Goal: Communication & Community: Answer question/provide support

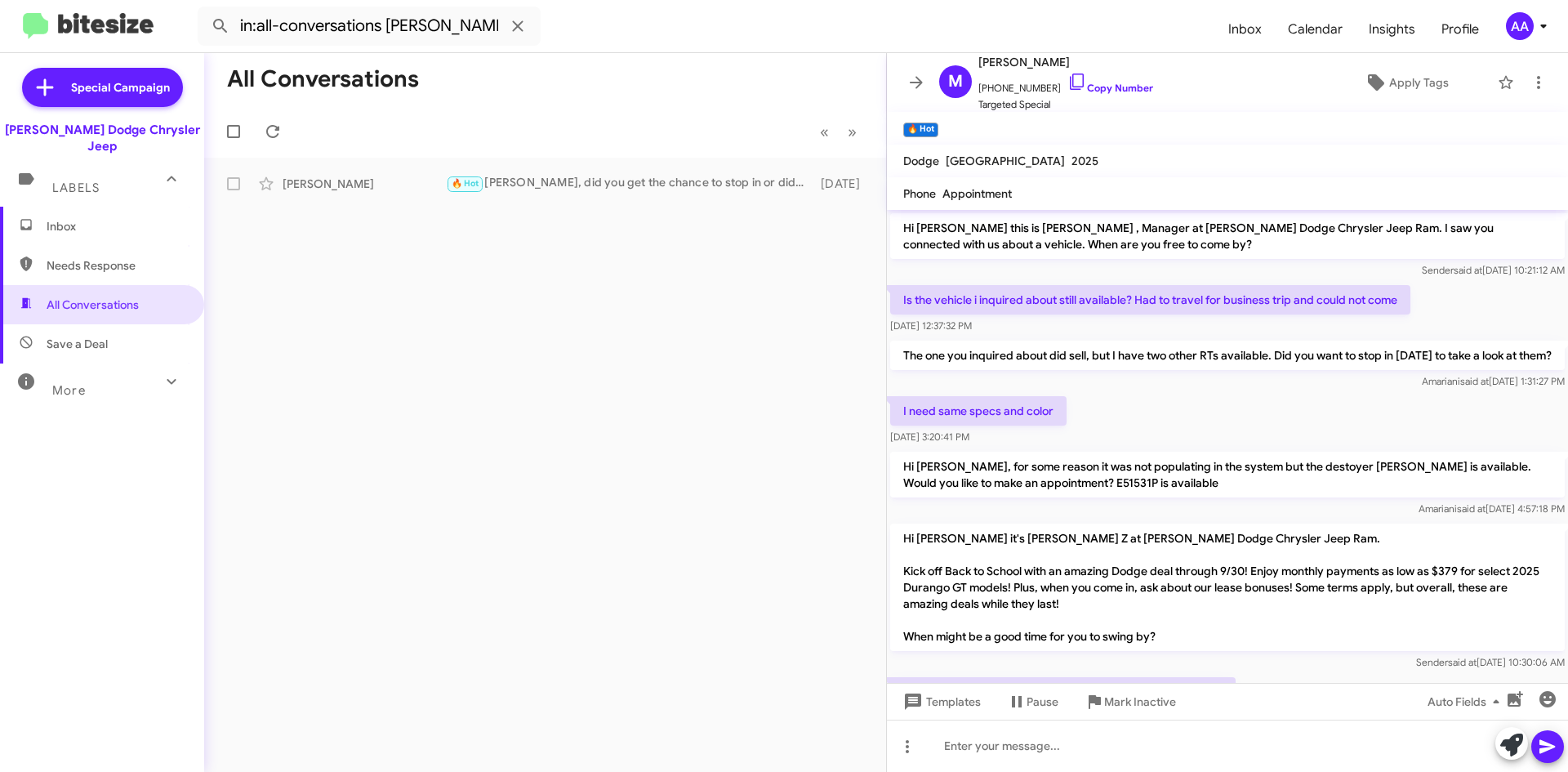
scroll to position [227, 0]
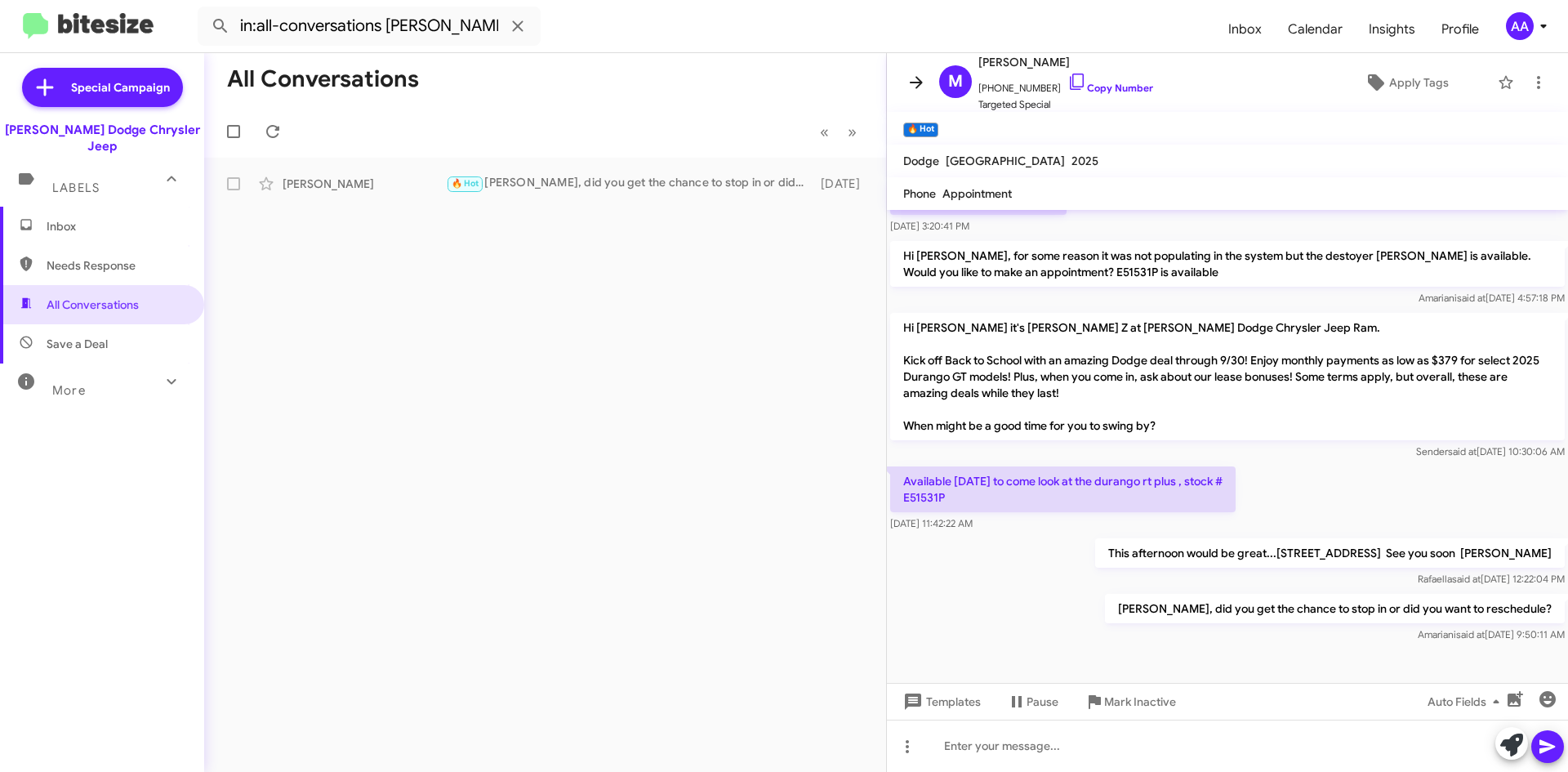
click at [916, 74] on icon at bounding box center [916, 82] width 20 height 20
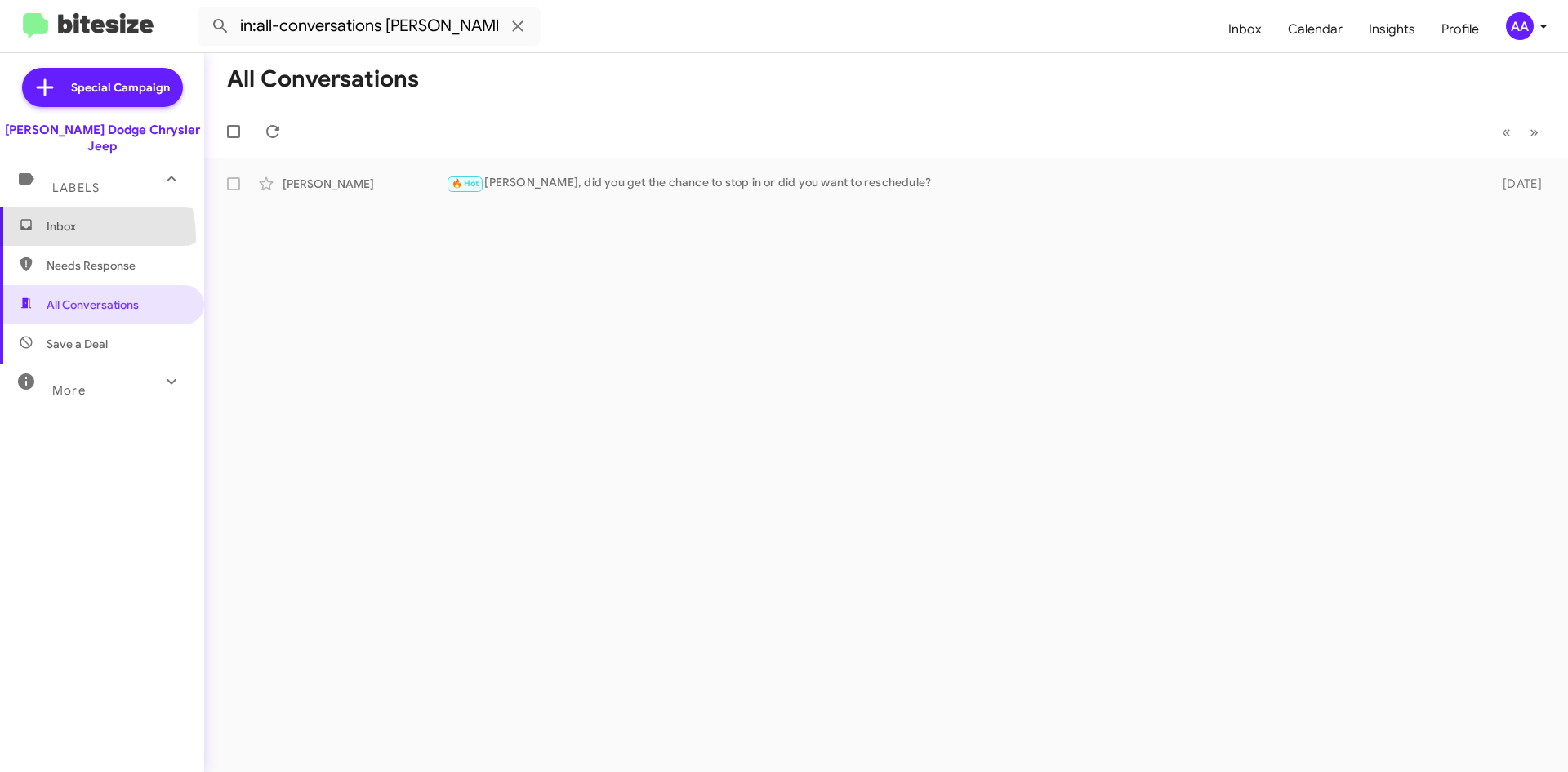
click at [65, 222] on span "Inbox" at bounding box center [102, 226] width 204 height 39
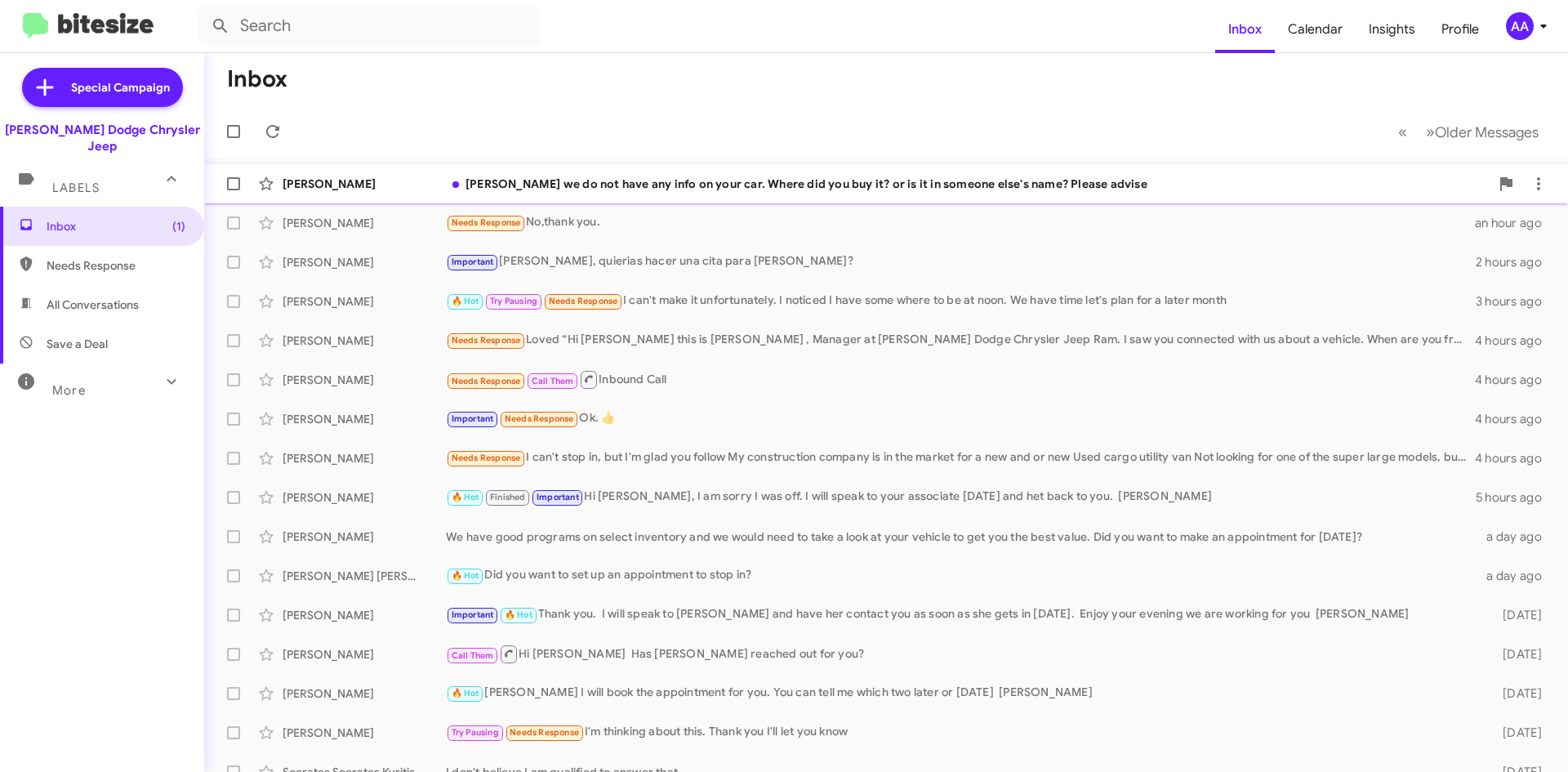
click at [896, 181] on div "[PERSON_NAME] we do not have any info on your car. Where did you buy it? or is …" at bounding box center [967, 183] width 1044 height 16
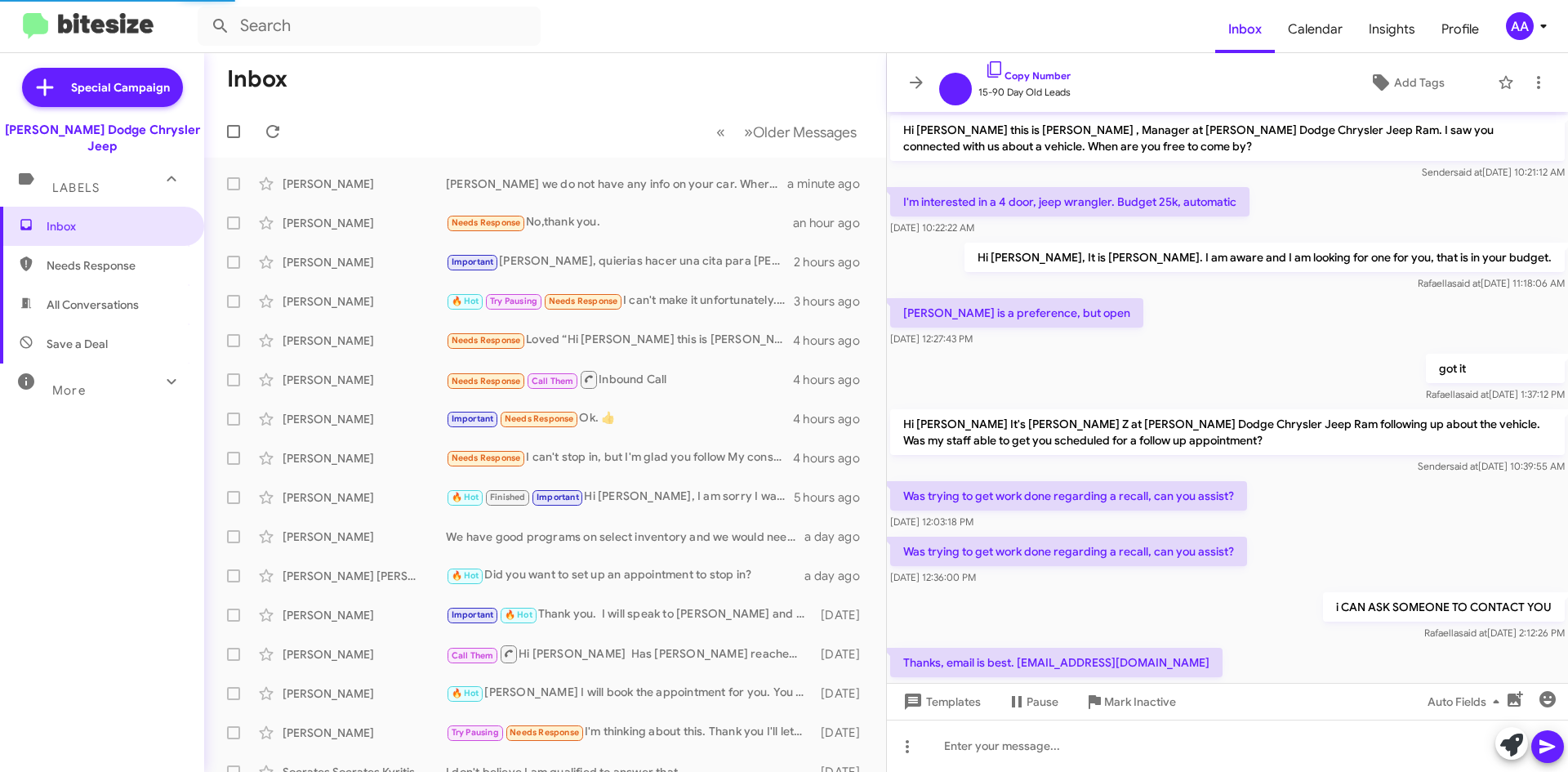
scroll to position [118, 0]
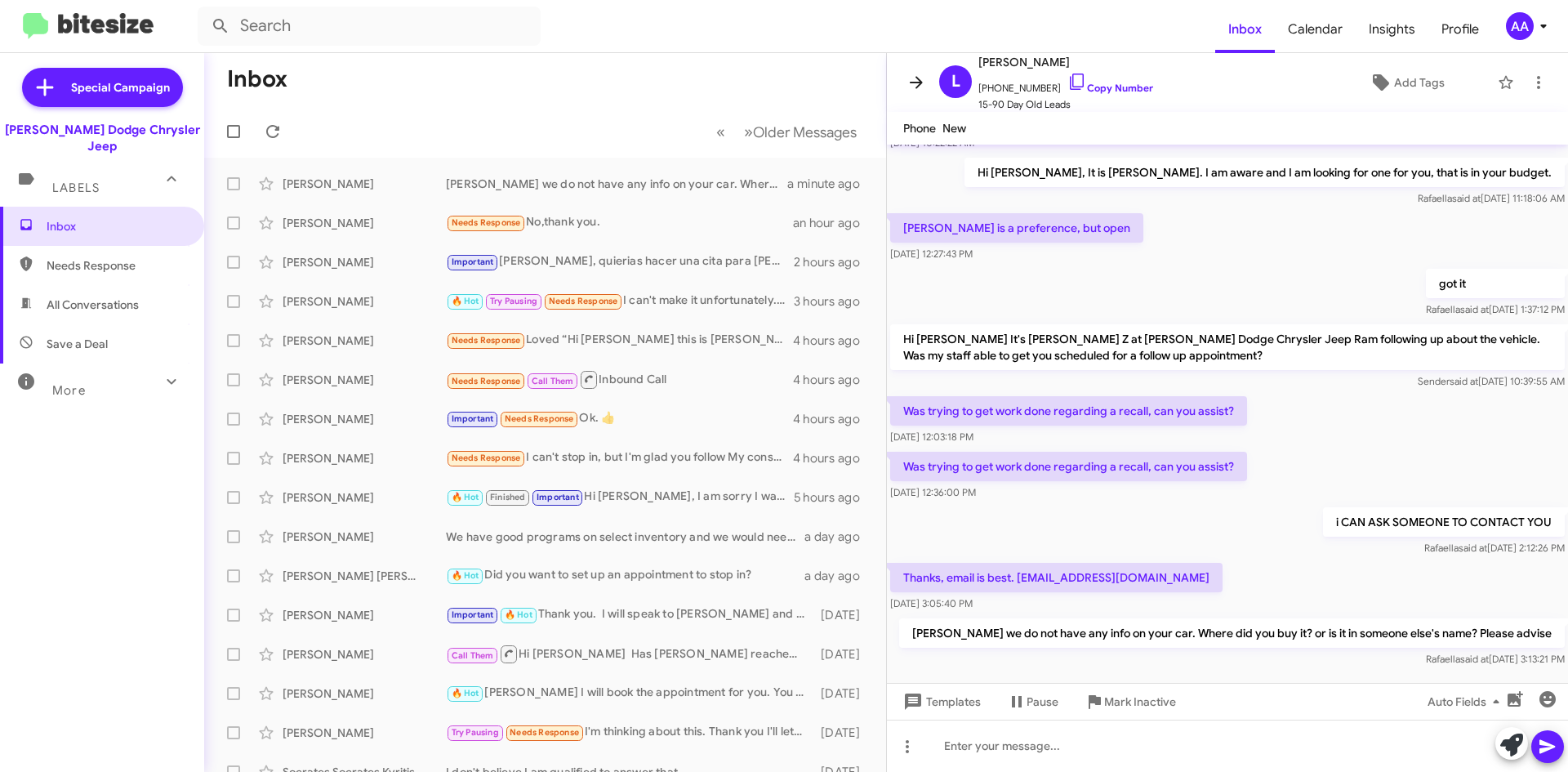
click at [909, 91] on icon at bounding box center [916, 82] width 20 height 20
